Goal: Task Accomplishment & Management: Manage account settings

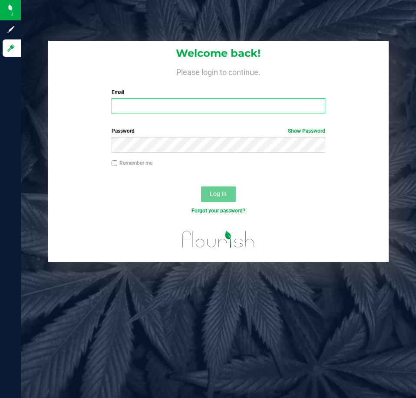
click at [139, 107] on input "Email" at bounding box center [217, 106] width 213 height 16
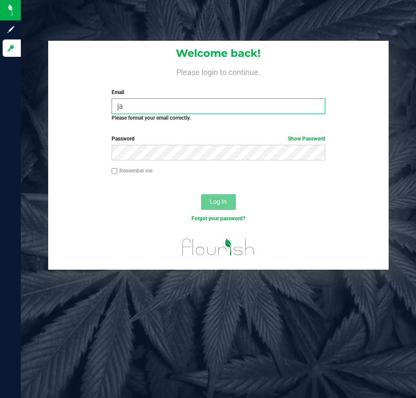
type input "j"
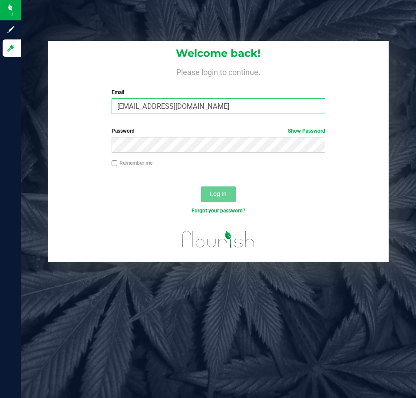
type input "[EMAIL_ADDRESS][DOMAIN_NAME]"
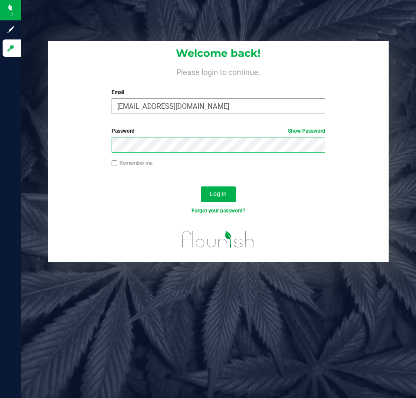
click at [201, 187] on button "Log In" at bounding box center [218, 195] width 35 height 16
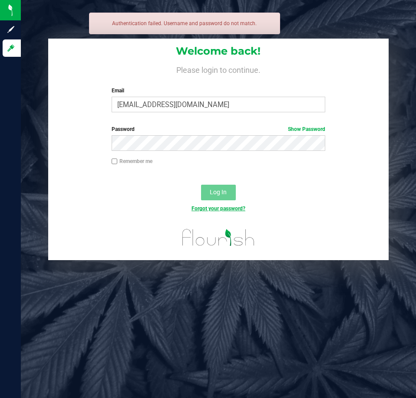
click at [239, 208] on link "Forgot your password?" at bounding box center [218, 209] width 54 height 6
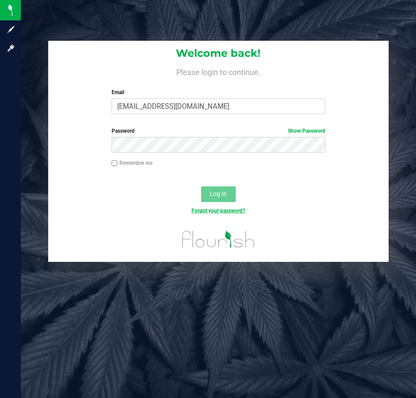
click at [223, 210] on link "Forgot your password?" at bounding box center [218, 211] width 54 height 6
drag, startPoint x: 211, startPoint y: 110, endPoint x: -157, endPoint y: 72, distance: 369.8
click at [0, 72] on html "Sign up Log in Welcome back! Please login to continue. Email jaskins@liveparall…" at bounding box center [208, 199] width 416 height 398
type input "[EMAIL_ADDRESS][DOMAIN_NAME]"
click at [207, 212] on link "Forgot your password?" at bounding box center [218, 211] width 54 height 6
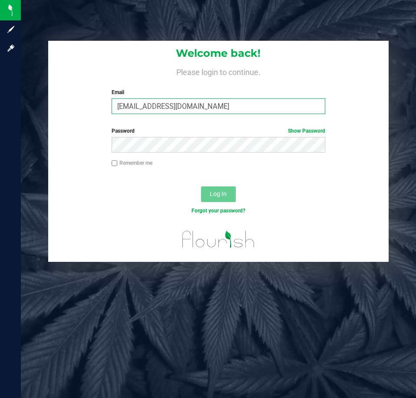
drag, startPoint x: 208, startPoint y: 105, endPoint x: -20, endPoint y: 101, distance: 228.2
click at [0, 101] on html "Sign up Log in Welcome back! Please login to continue. Email jaskins@liveparall…" at bounding box center [208, 199] width 416 height 398
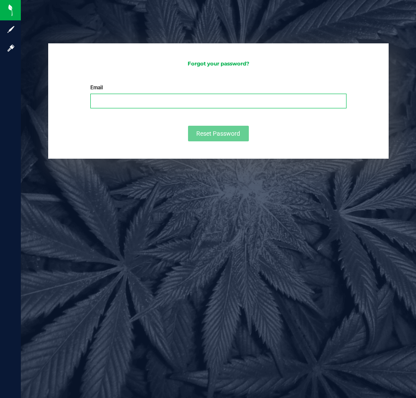
click at [124, 101] on input "Email" at bounding box center [217, 101] width 255 height 15
type input "[EMAIL_ADDRESS][DOMAIN_NAME]"
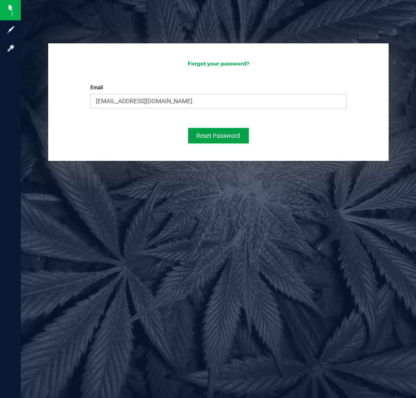
click at [217, 137] on span "Reset Password" at bounding box center [218, 135] width 44 height 7
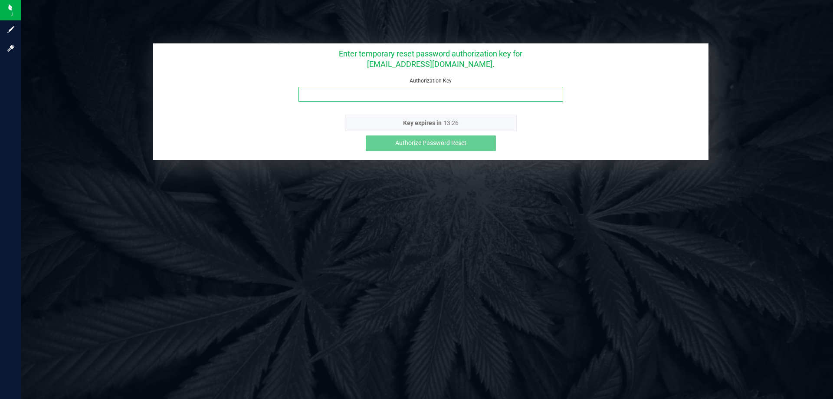
click at [401, 96] on input "Authorization Key" at bounding box center [430, 94] width 265 height 15
paste input "mx74fahl"
type input "mx74fahl"
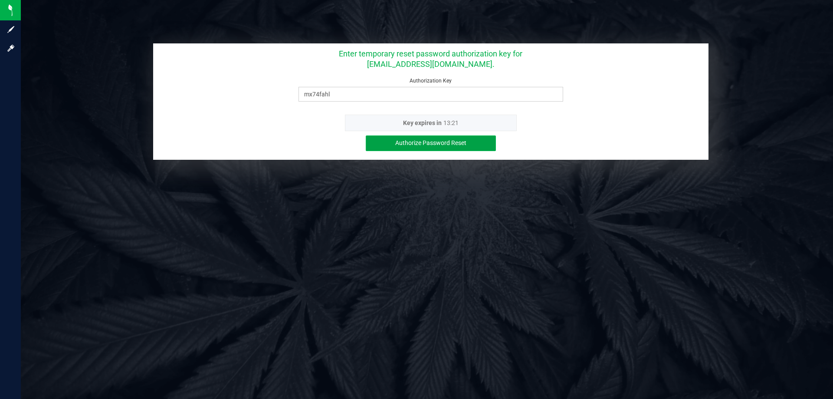
click at [410, 142] on span "Authorize Password Reset" at bounding box center [430, 142] width 71 height 7
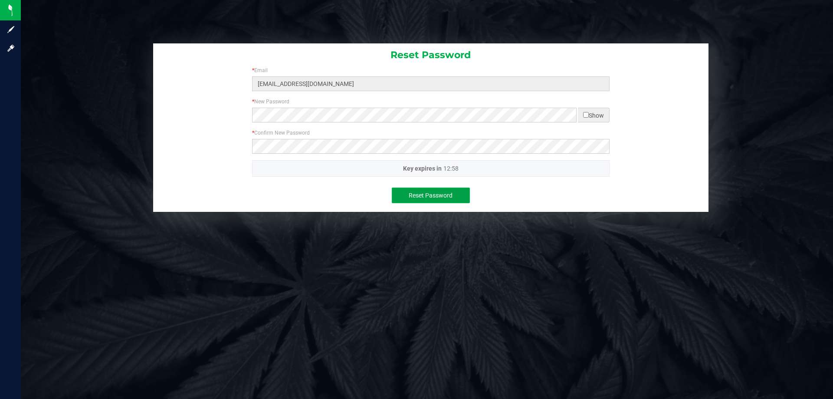
click at [415, 196] on span "Reset Password" at bounding box center [431, 195] width 44 height 7
